Goal: Check status

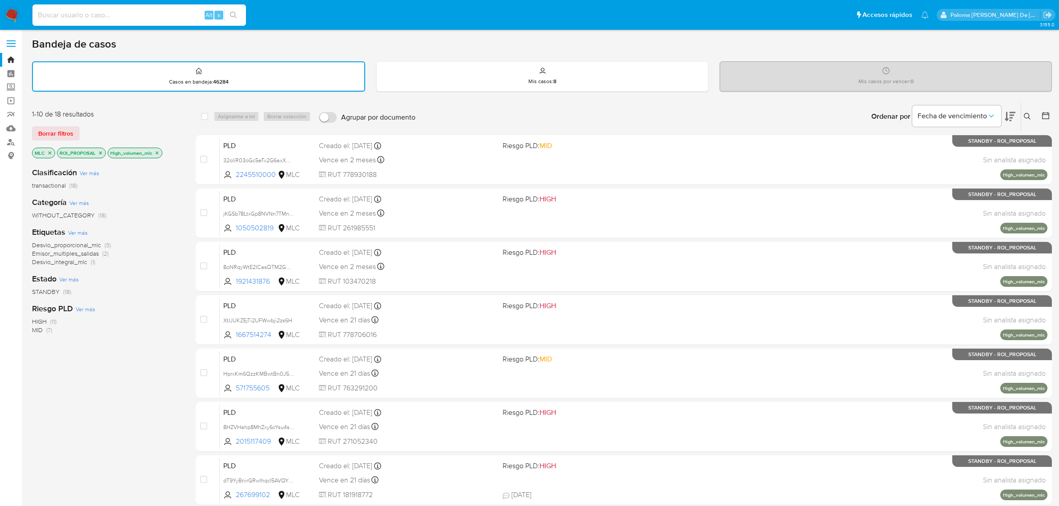
scroll to position [3, 0]
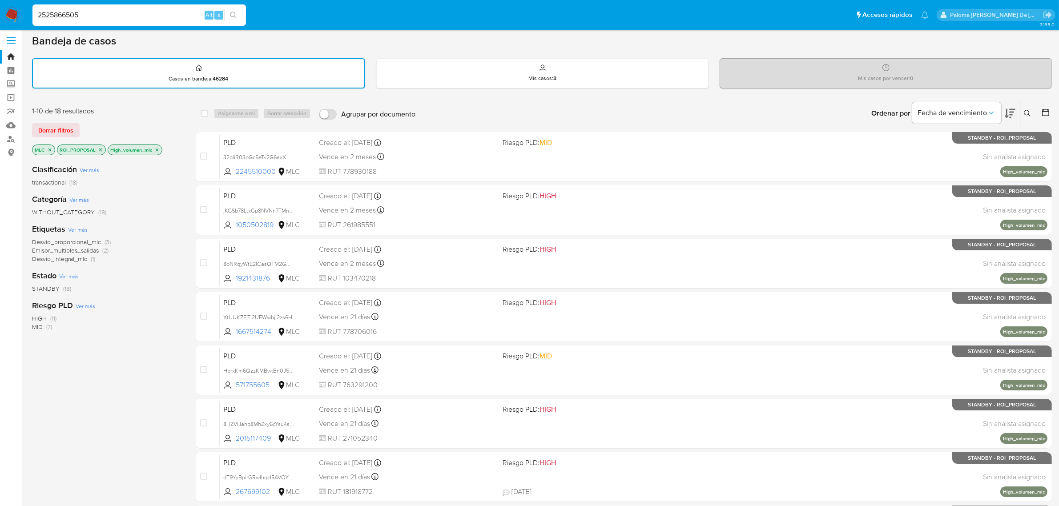
type input "2525866505"
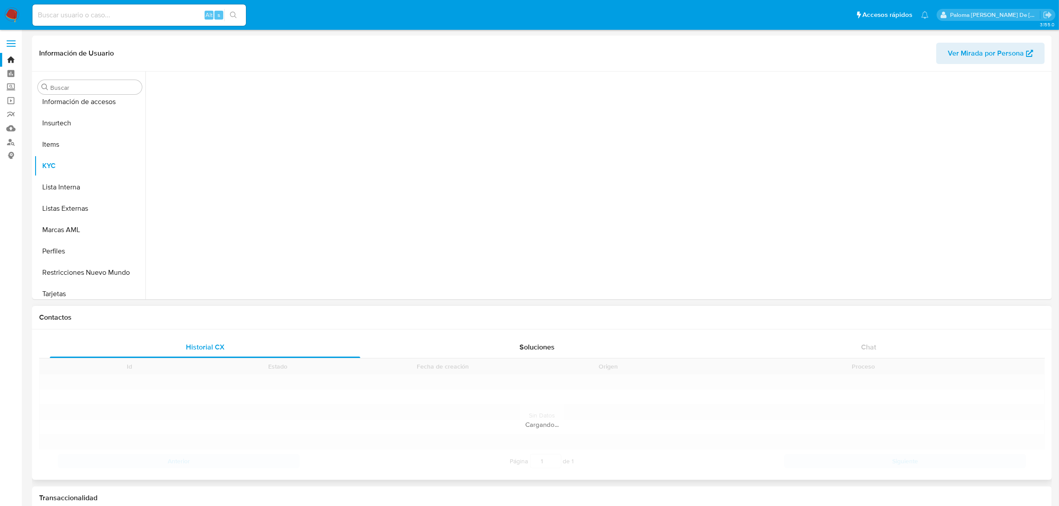
scroll to position [375, 0]
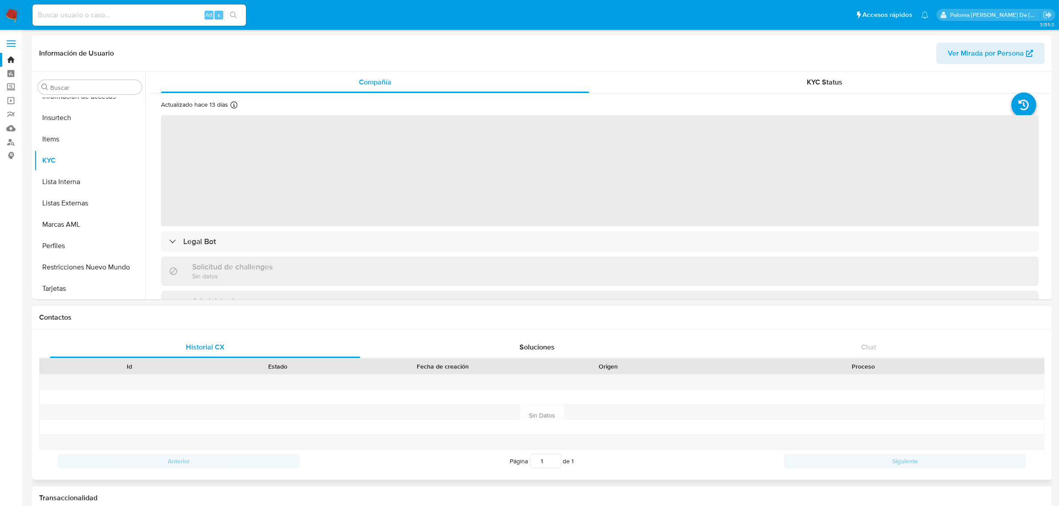
select select "10"
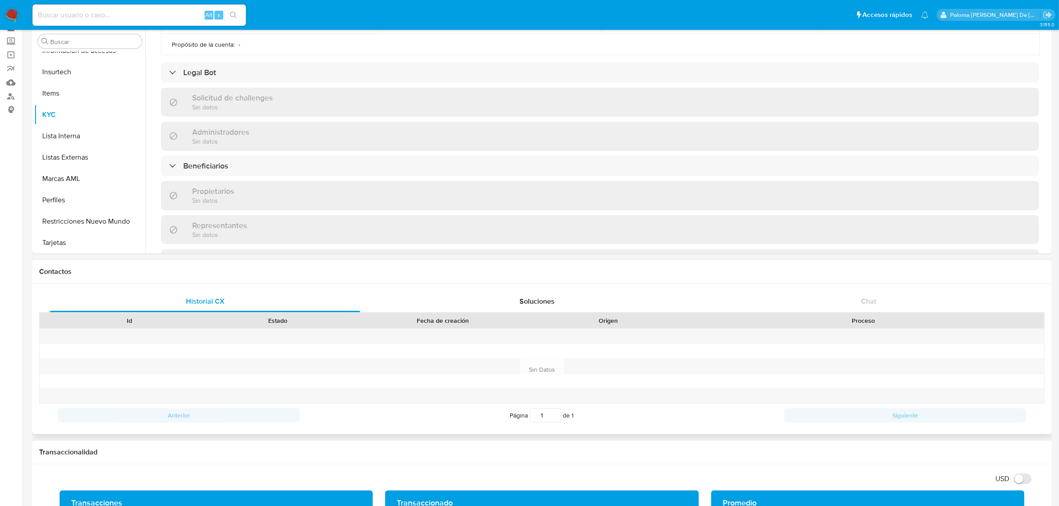
scroll to position [0, 0]
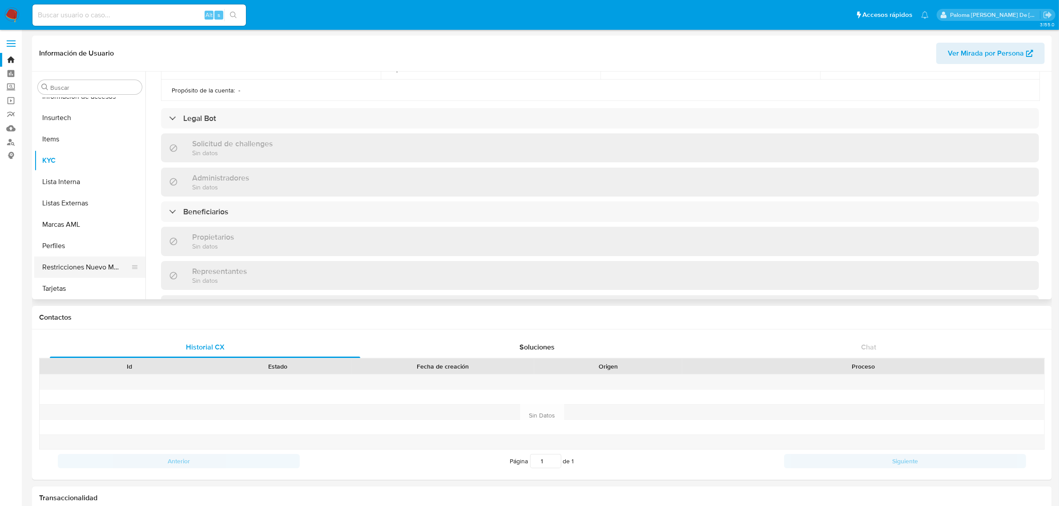
click at [83, 259] on button "Restricciones Nuevo Mundo" at bounding box center [86, 267] width 104 height 21
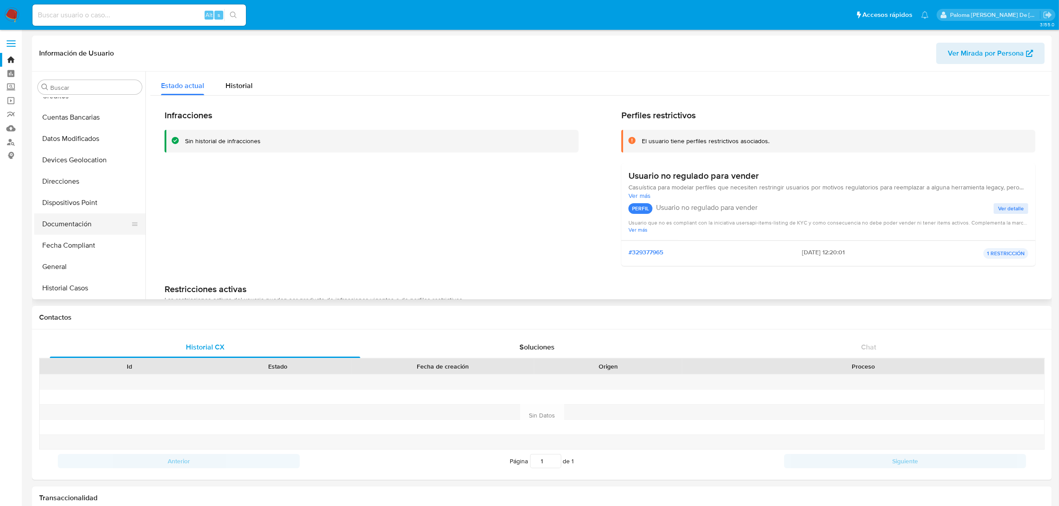
scroll to position [97, 0]
click at [77, 245] on button "Fecha Compliant" at bounding box center [86, 246] width 104 height 21
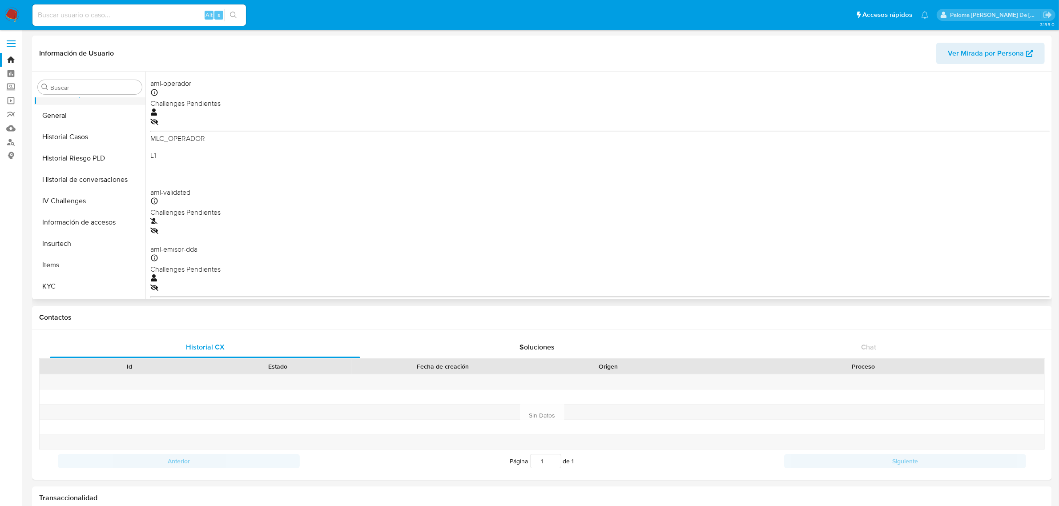
scroll to position [278, 0]
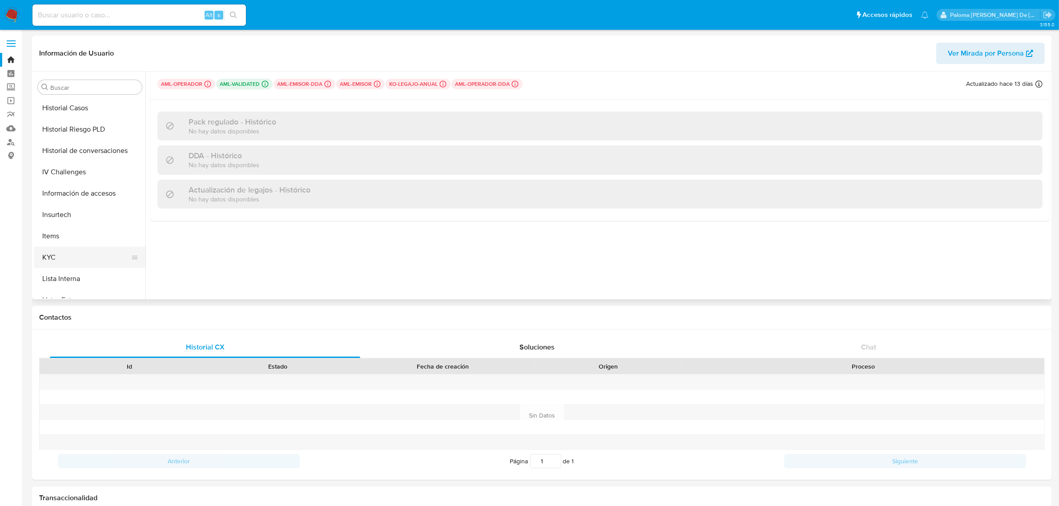
click at [50, 256] on button "KYC" at bounding box center [86, 257] width 104 height 21
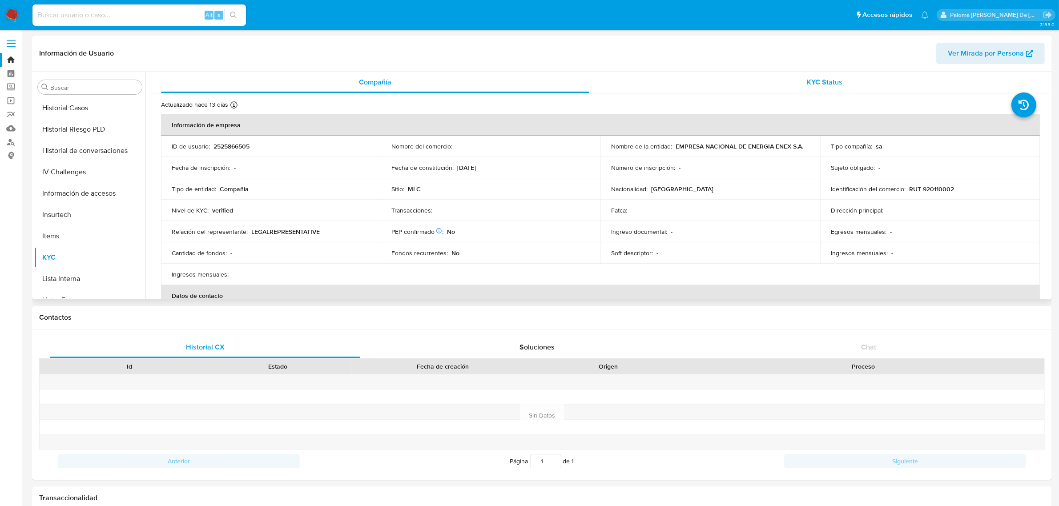
click at [826, 83] on span "KYC Status" at bounding box center [825, 82] width 36 height 10
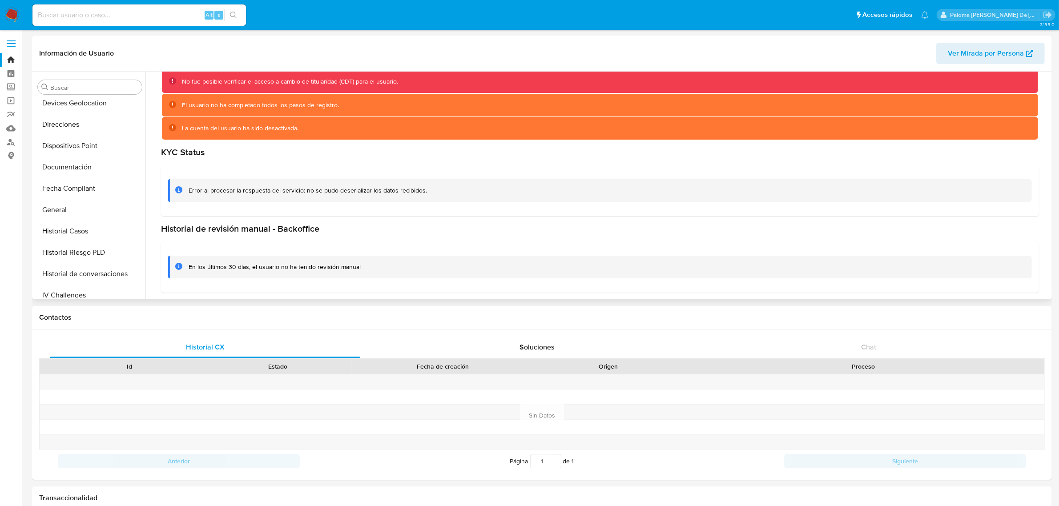
scroll to position [153, 0]
click at [81, 190] on button "Fecha Compliant" at bounding box center [86, 190] width 104 height 21
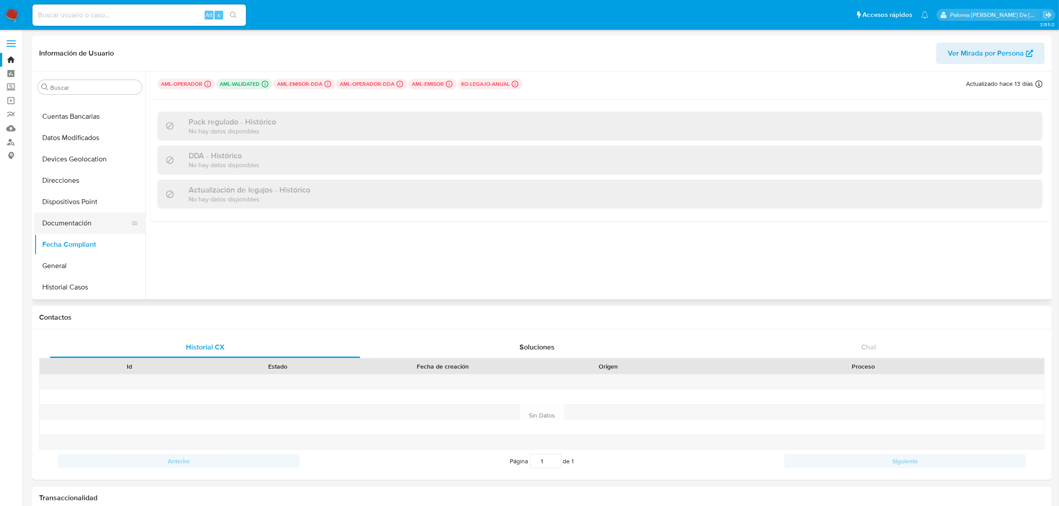
scroll to position [0, 0]
